Goal: Navigation & Orientation: Find specific page/section

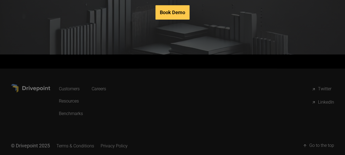
scroll to position [2786, 0]
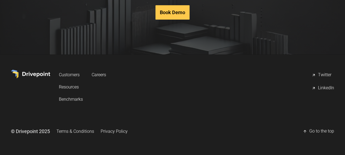
click at [94, 130] on link "Terms & Conditions" at bounding box center [75, 132] width 38 height 10
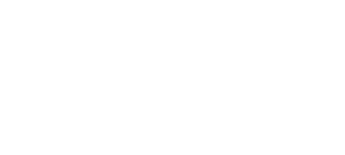
scroll to position [3264, 0]
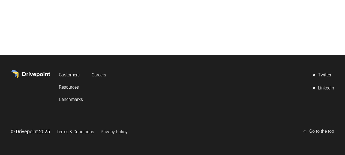
scroll to position [771, 0]
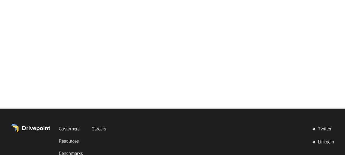
click at [83, 126] on link "Customers" at bounding box center [71, 129] width 24 height 10
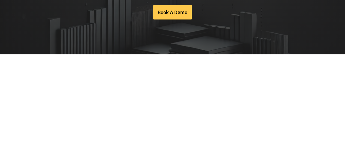
scroll to position [1191, 0]
